Goal: Information Seeking & Learning: Learn about a topic

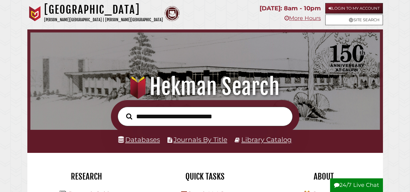
scroll to position [115, 346]
click at [150, 141] on link "Databases" at bounding box center [139, 140] width 42 height 8
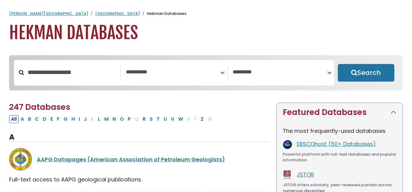
select select "Database Subject Filter"
select select "Database Vendors Filter"
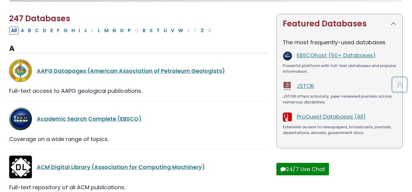
scroll to position [89, 0]
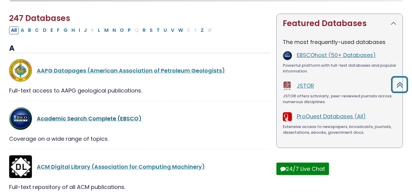
click at [103, 121] on link "Academic Search Complete (EBSCO)" at bounding box center [89, 119] width 105 height 8
